Goal: Task Accomplishment & Management: Manage account settings

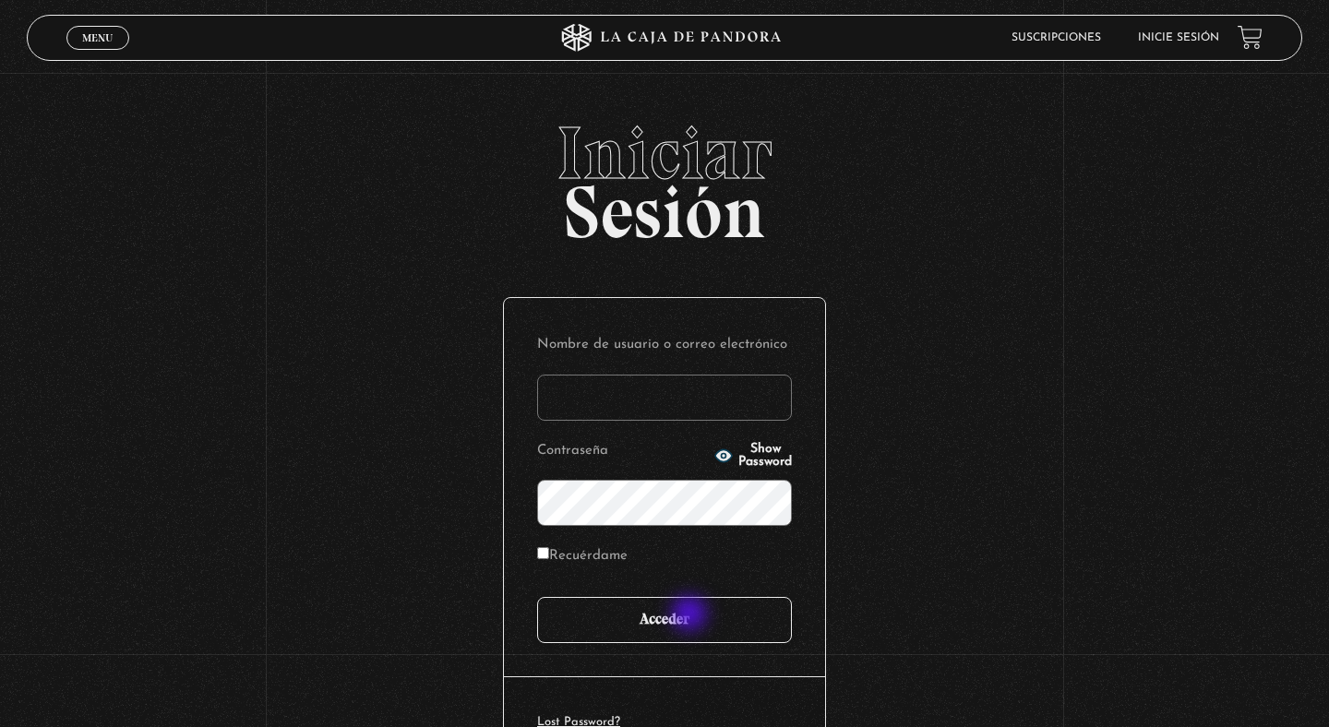
type input "[EMAIL_ADDRESS][DOMAIN_NAME]"
click at [691, 616] on input "Acceder" at bounding box center [664, 620] width 255 height 46
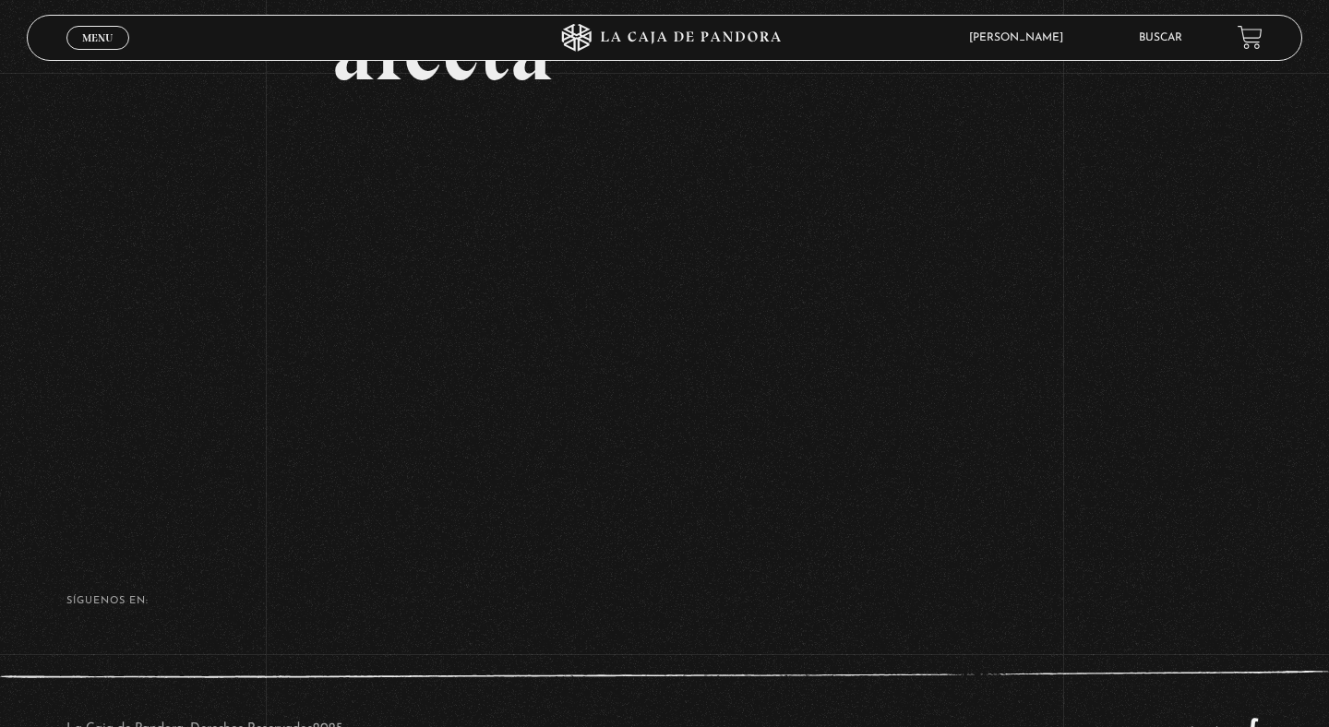
scroll to position [248, 0]
